Goal: Task Accomplishment & Management: Manage account settings

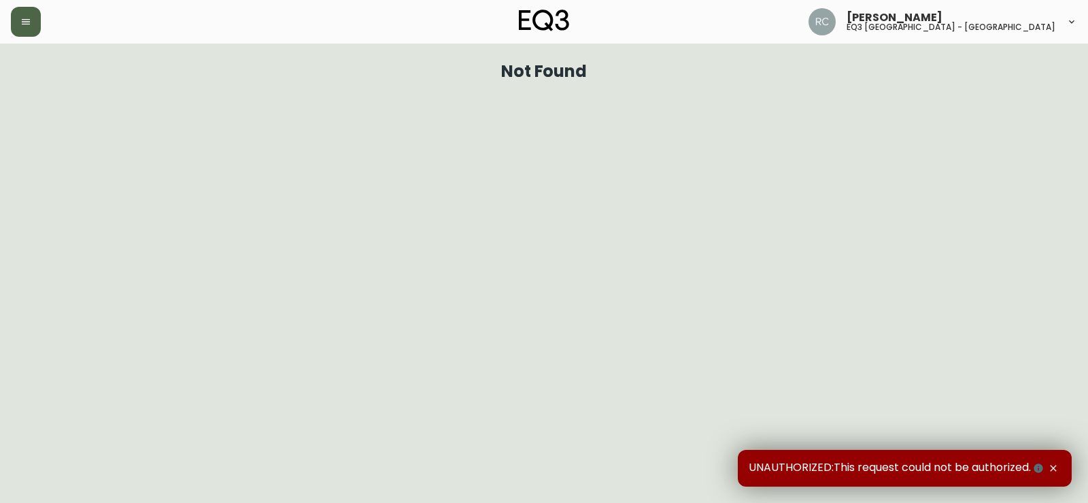
click at [34, 18] on button "button" at bounding box center [26, 22] width 30 height 30
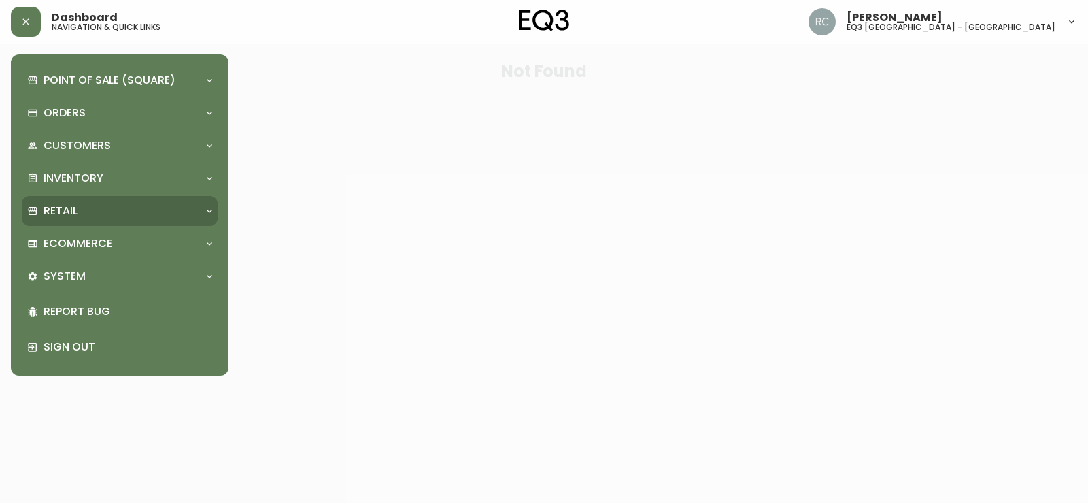
click at [117, 205] on div "Retail" at bounding box center [112, 210] width 171 height 15
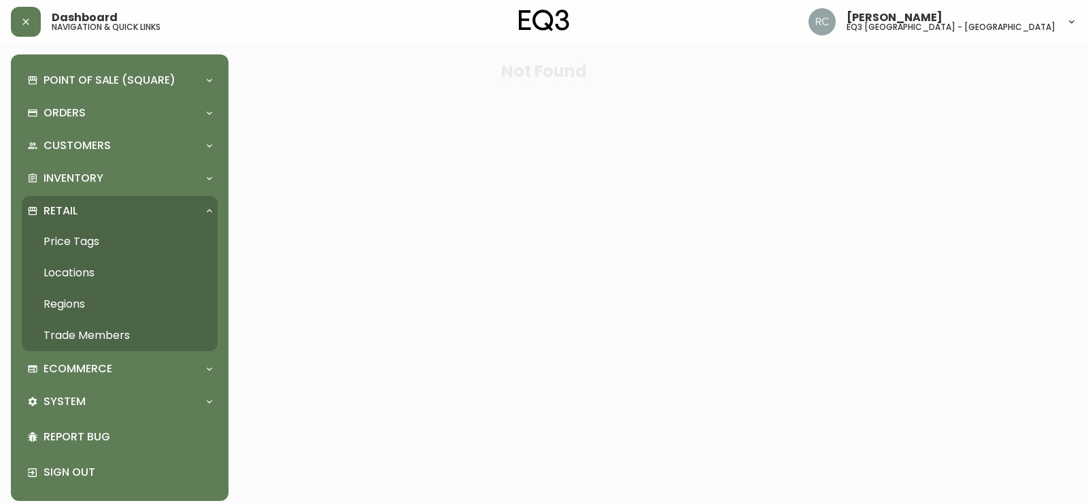
click at [92, 337] on link "Trade Members" at bounding box center [120, 335] width 196 height 31
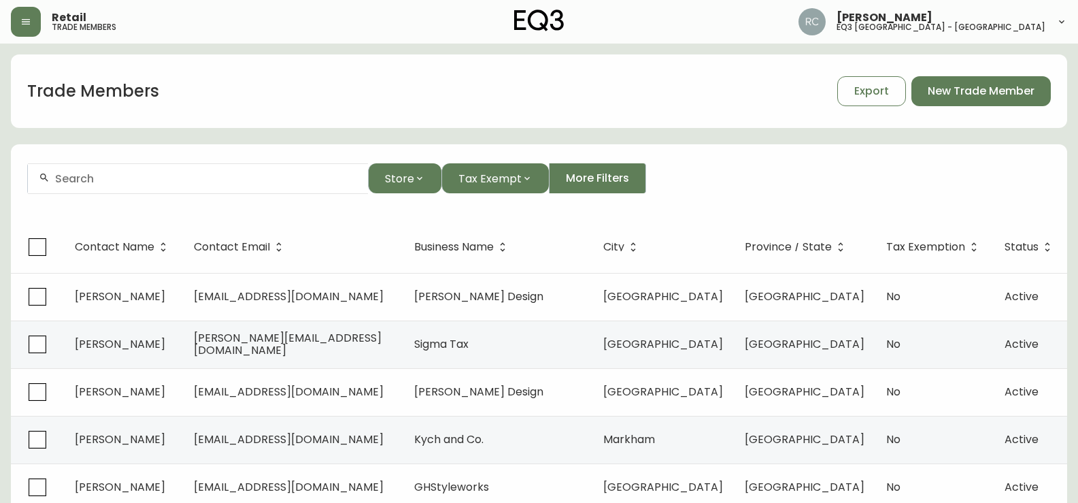
click at [226, 173] on input "text" at bounding box center [206, 178] width 302 height 13
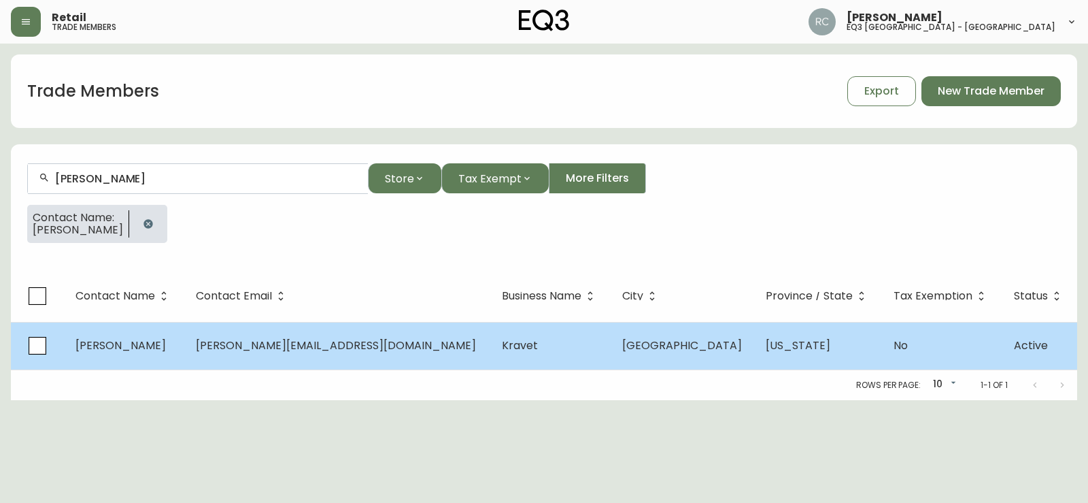
type input "[PERSON_NAME]"
click at [295, 343] on span "[PERSON_NAME][EMAIL_ADDRESS][DOMAIN_NAME]" at bounding box center [336, 345] width 280 height 16
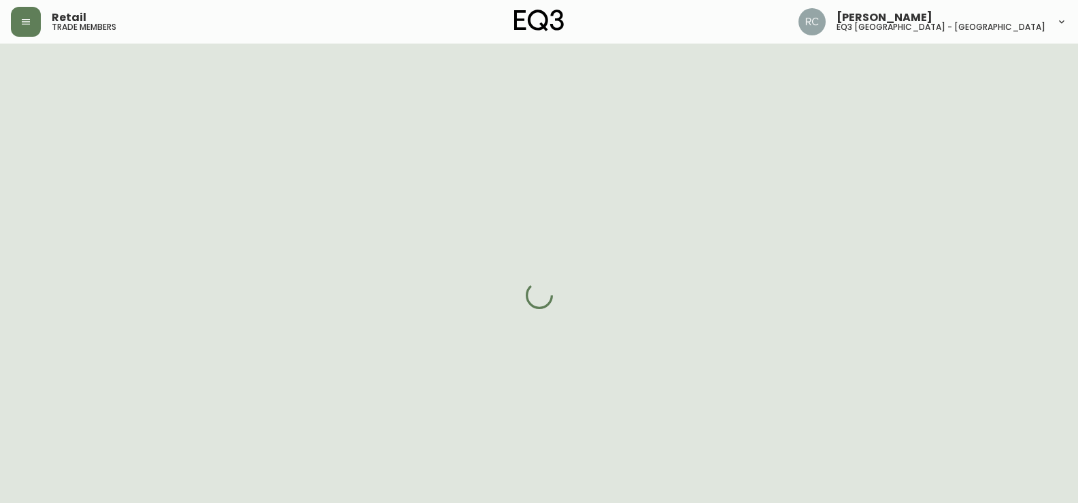
select select "NY"
select select "US"
select select "US_EN"
select select "Other"
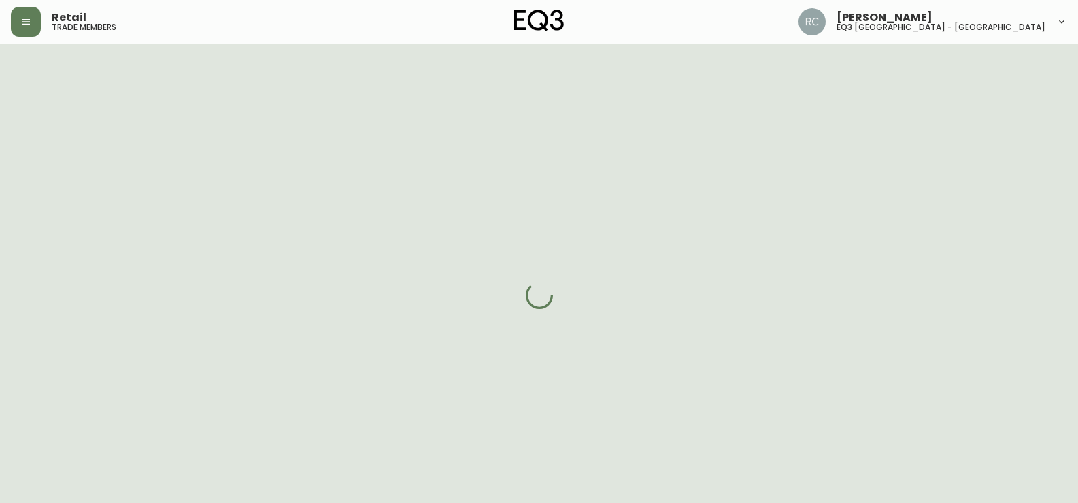
select select "cm48zha2033ze0170ss7kujjb"
select select "false"
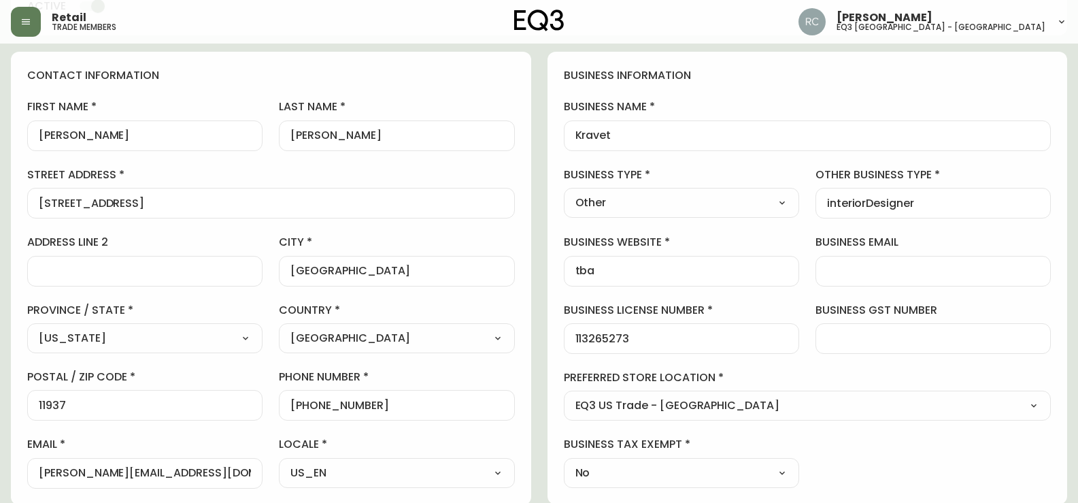
scroll to position [136, 0]
